Goal: Transaction & Acquisition: Purchase product/service

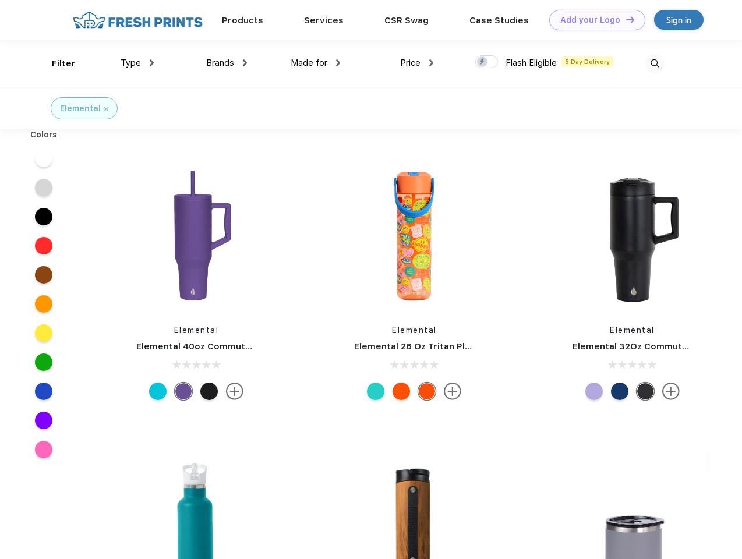
click at [593, 20] on link "Add your Logo Design Tool" at bounding box center [597, 20] width 96 height 20
click at [0, 0] on div "Design Tool" at bounding box center [0, 0] width 0 height 0
click at [625, 19] on link "Add your Logo Design Tool" at bounding box center [597, 20] width 96 height 20
click at [56, 63] on div "Filter" at bounding box center [64, 63] width 24 height 13
click at [137, 63] on span "Type" at bounding box center [131, 63] width 20 height 10
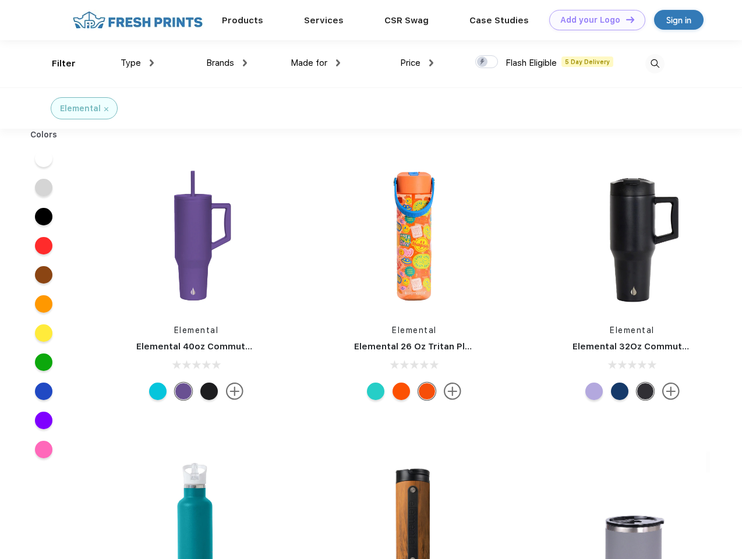
click at [226, 63] on span "Brands" at bounding box center [220, 63] width 28 height 10
click at [316, 63] on span "Made for" at bounding box center [308, 63] width 37 height 10
click at [417, 63] on span "Price" at bounding box center [410, 63] width 20 height 10
click at [487, 62] on div at bounding box center [486, 61] width 23 height 13
click at [483, 62] on input "checkbox" at bounding box center [479, 59] width 8 height 8
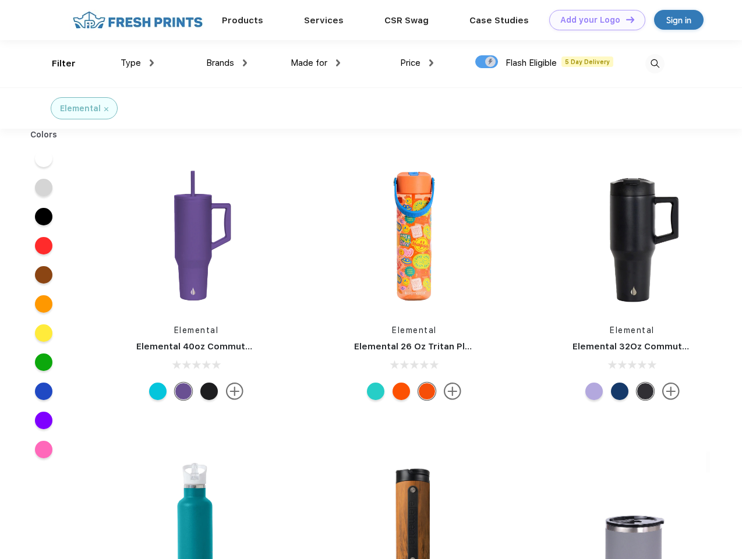
click at [654, 63] on img at bounding box center [654, 63] width 19 height 19
